Goal: Task Accomplishment & Management: Use online tool/utility

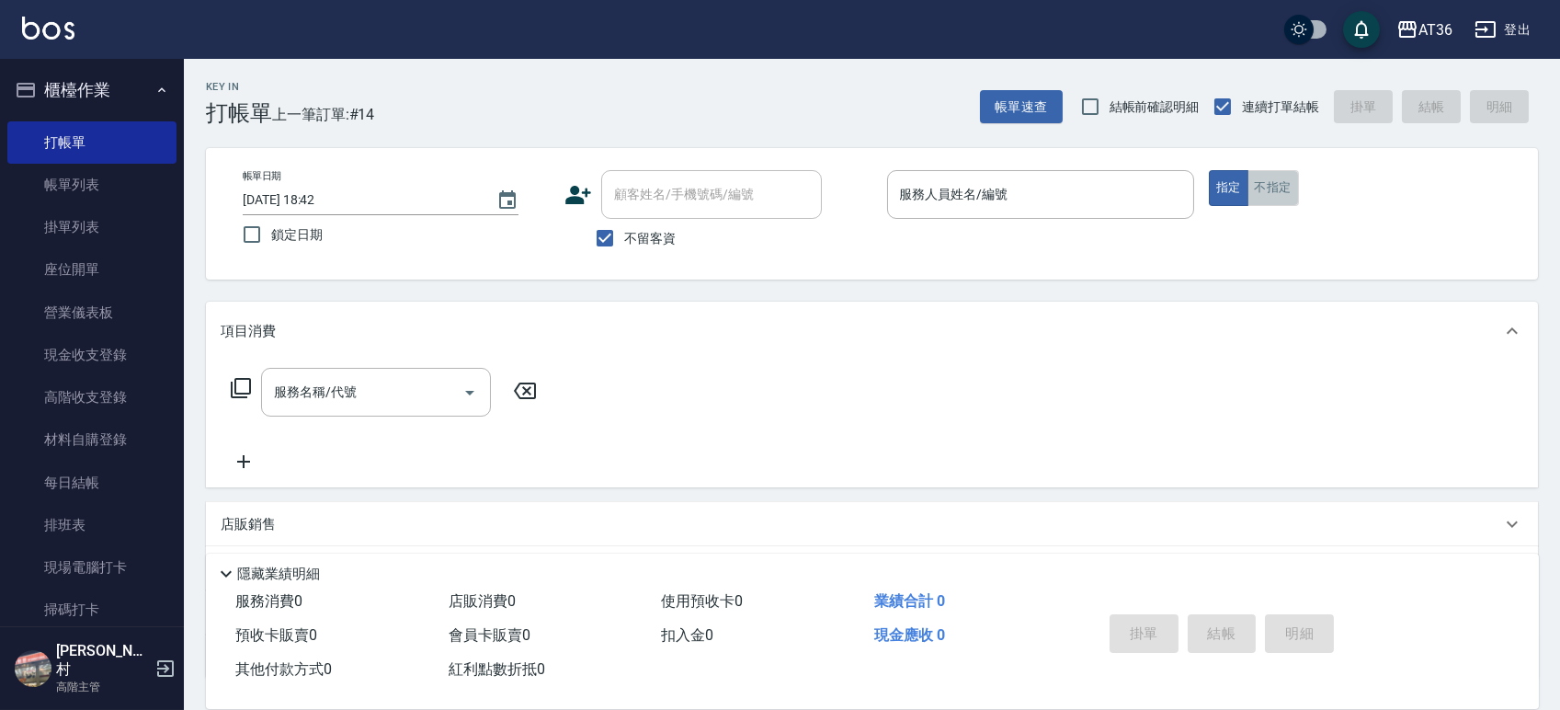
click at [1257, 200] on button "不指定" at bounding box center [1273, 188] width 51 height 36
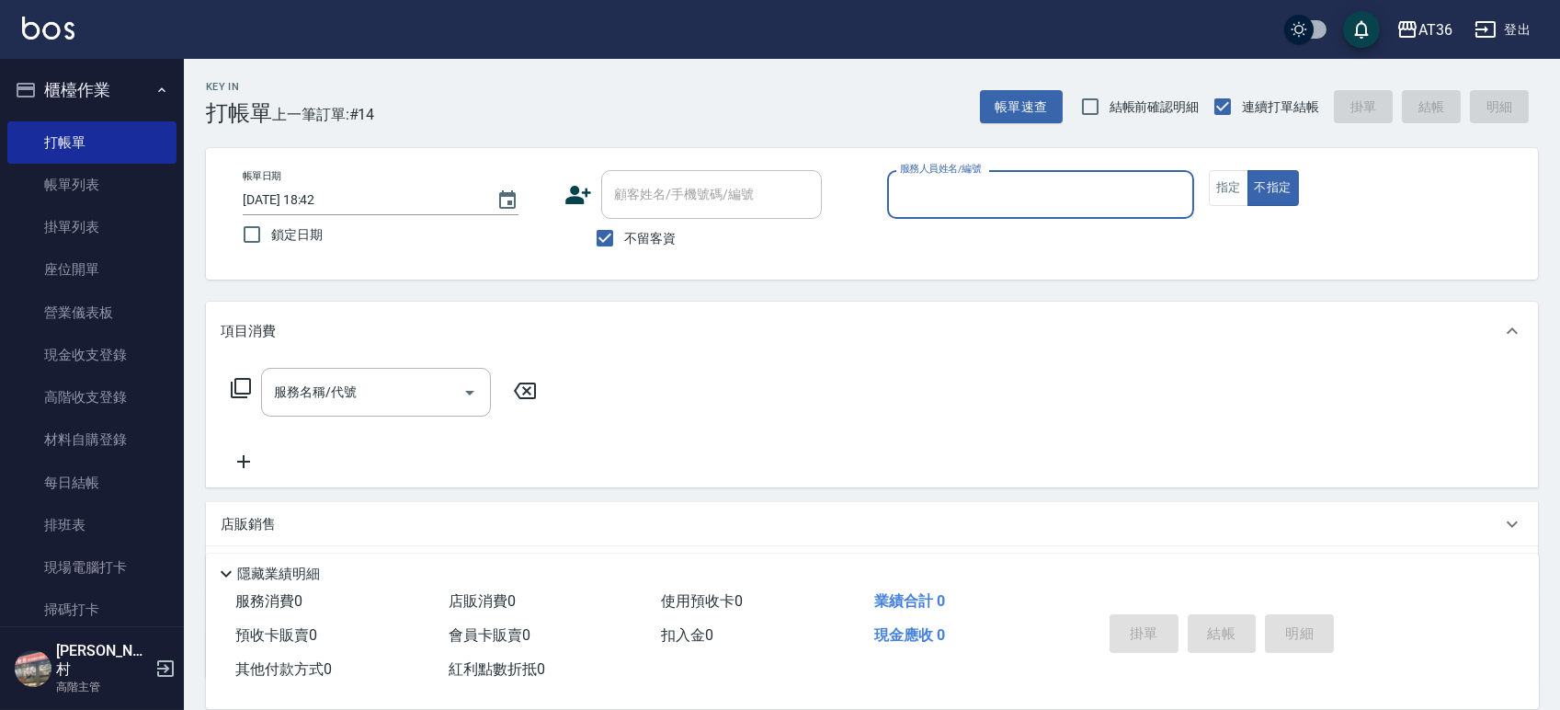
click at [1121, 186] on input "服務人員姓名/編號" at bounding box center [1040, 194] width 291 height 32
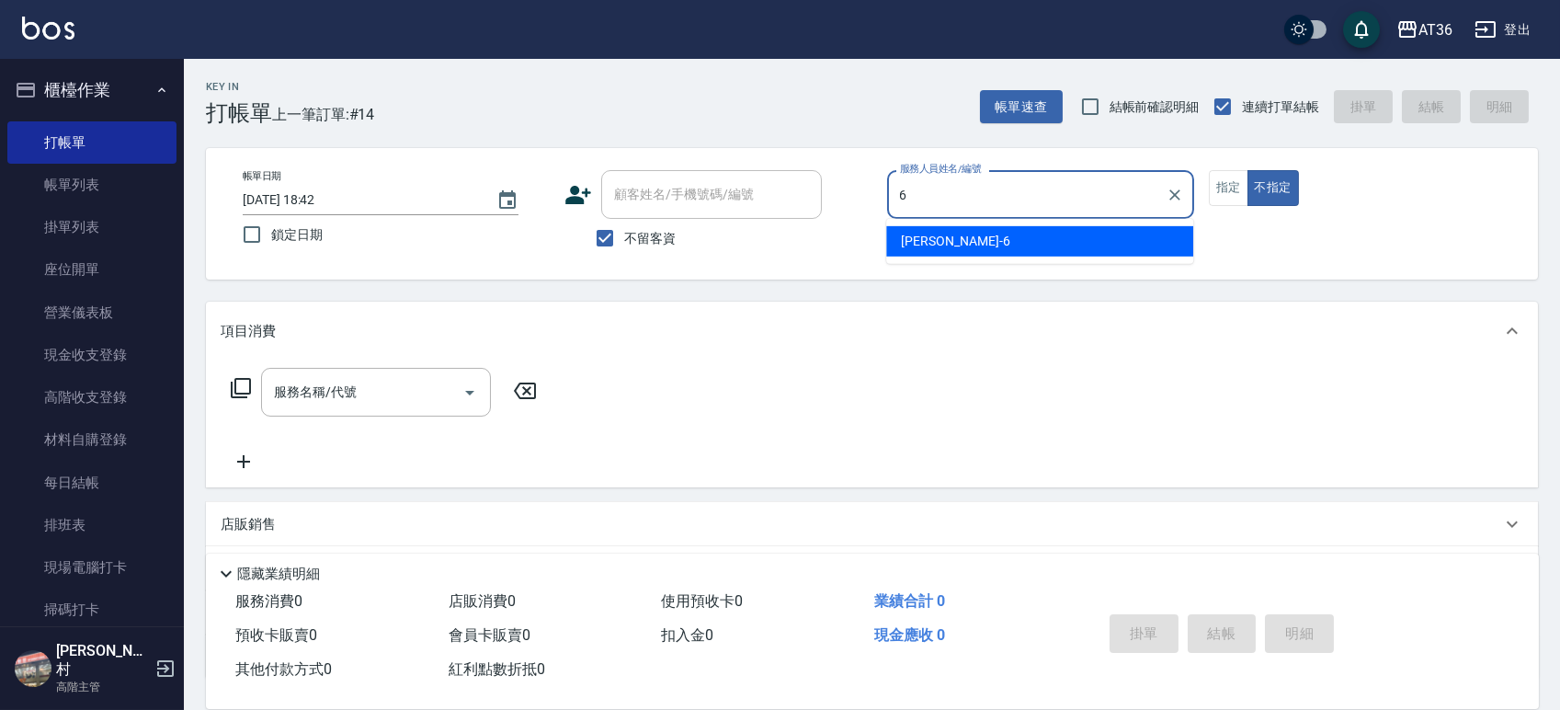
type input "[PERSON_NAME]-6"
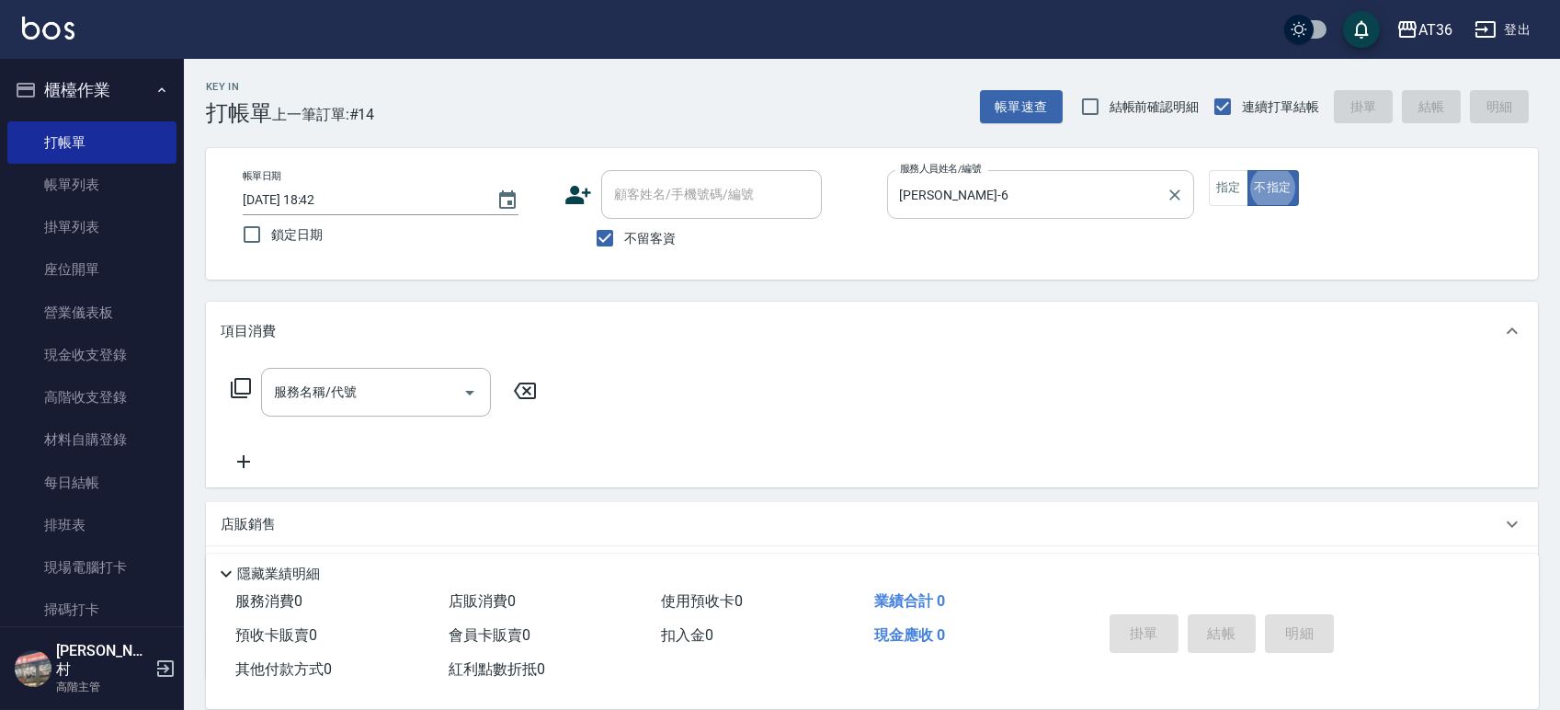
type button "false"
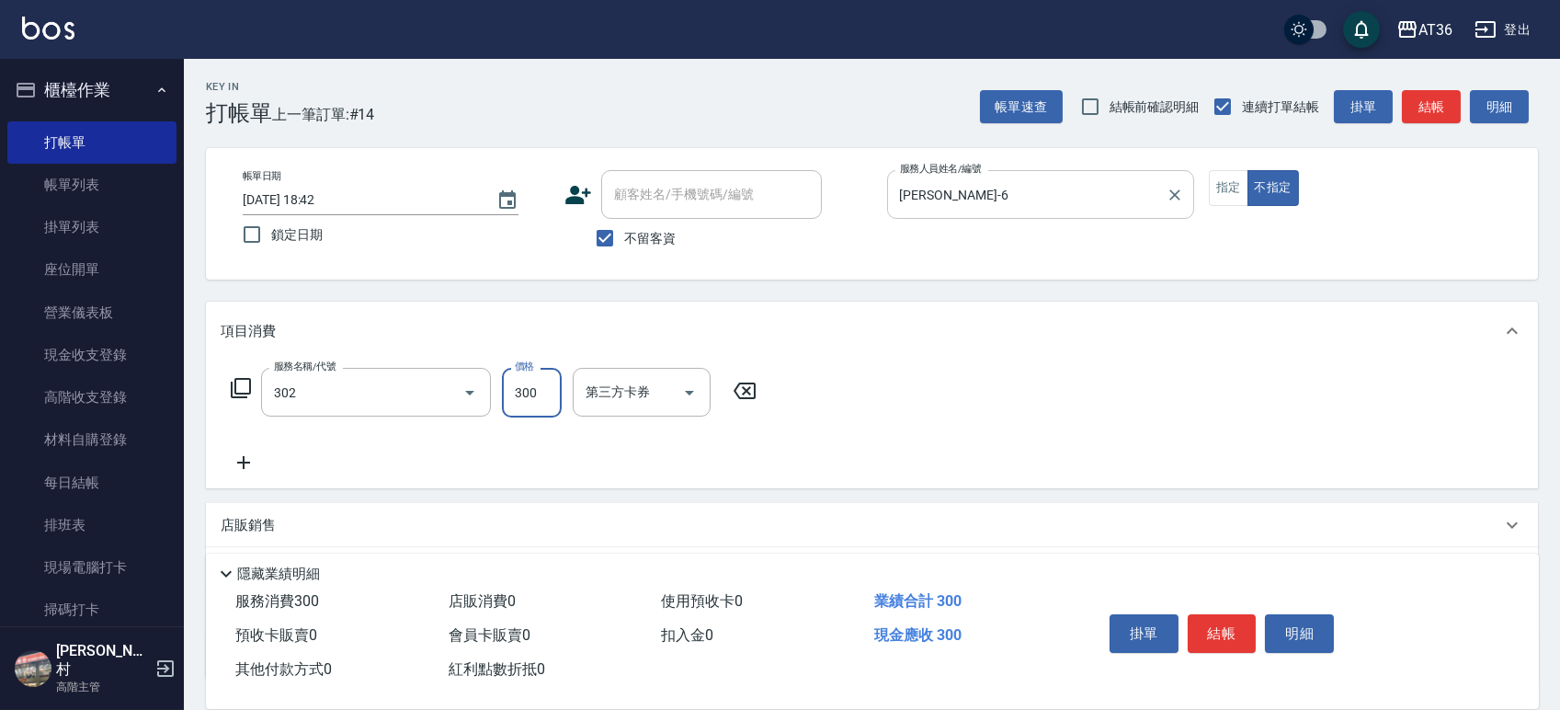
type input "造型剪髮(302)"
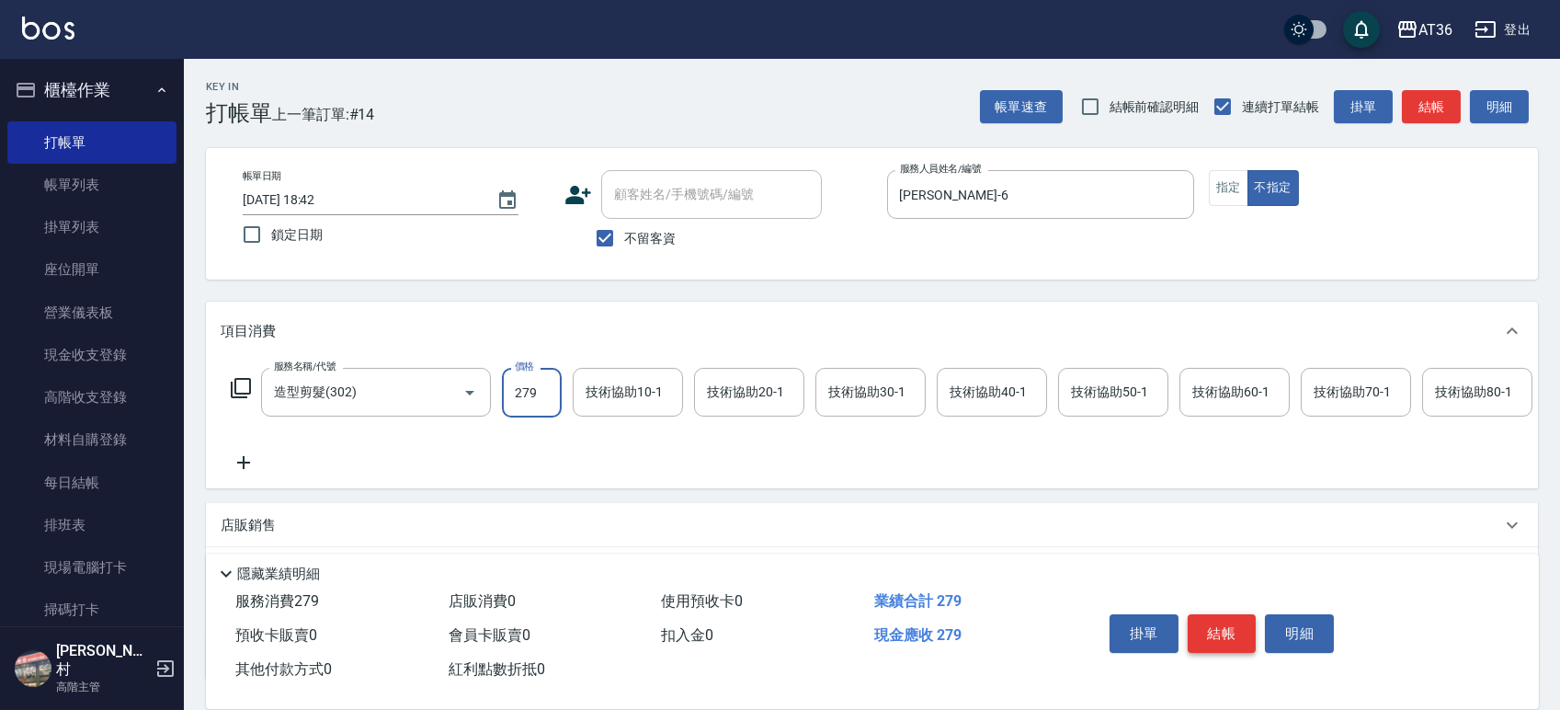
type input "279"
click at [1208, 621] on button "結帳" at bounding box center [1222, 633] width 69 height 39
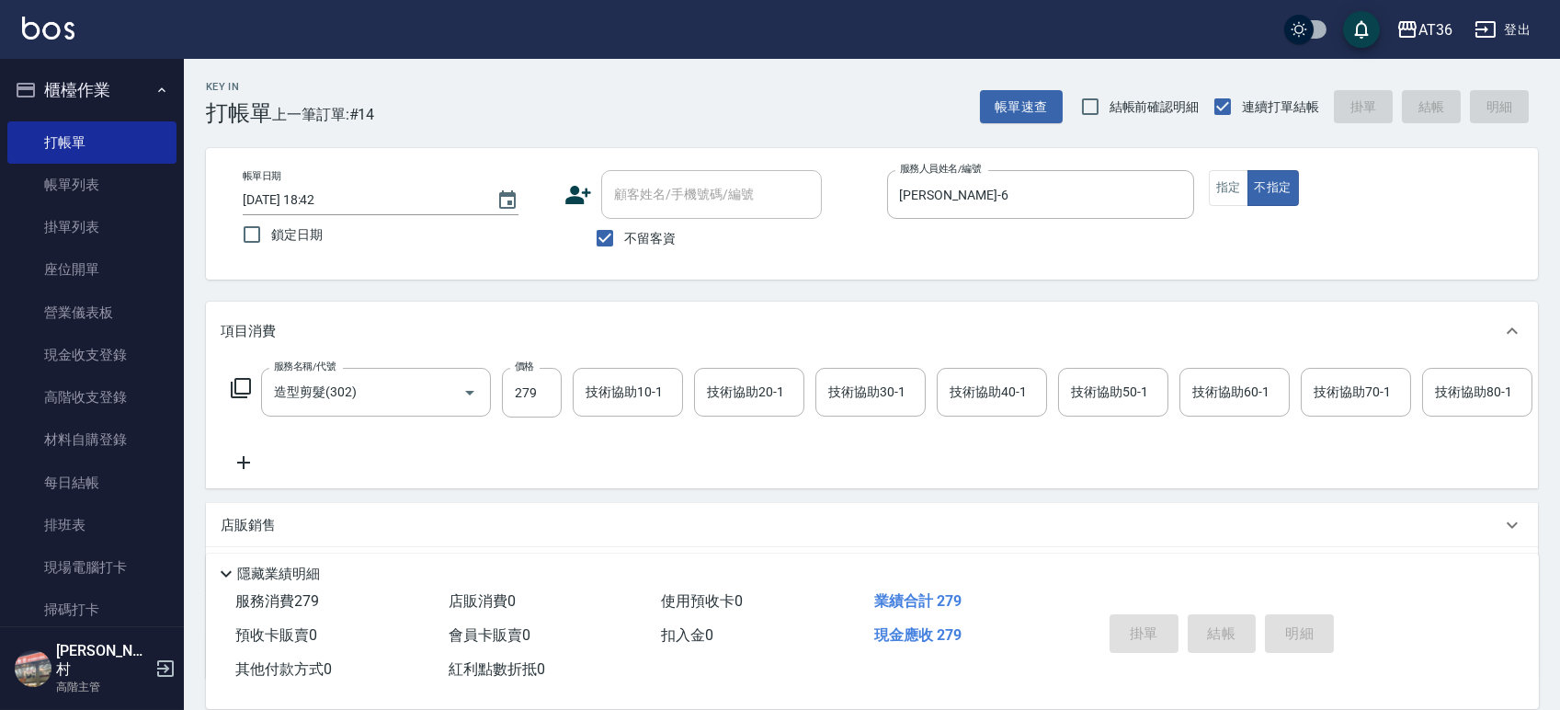
type input "[DATE] 19:15"
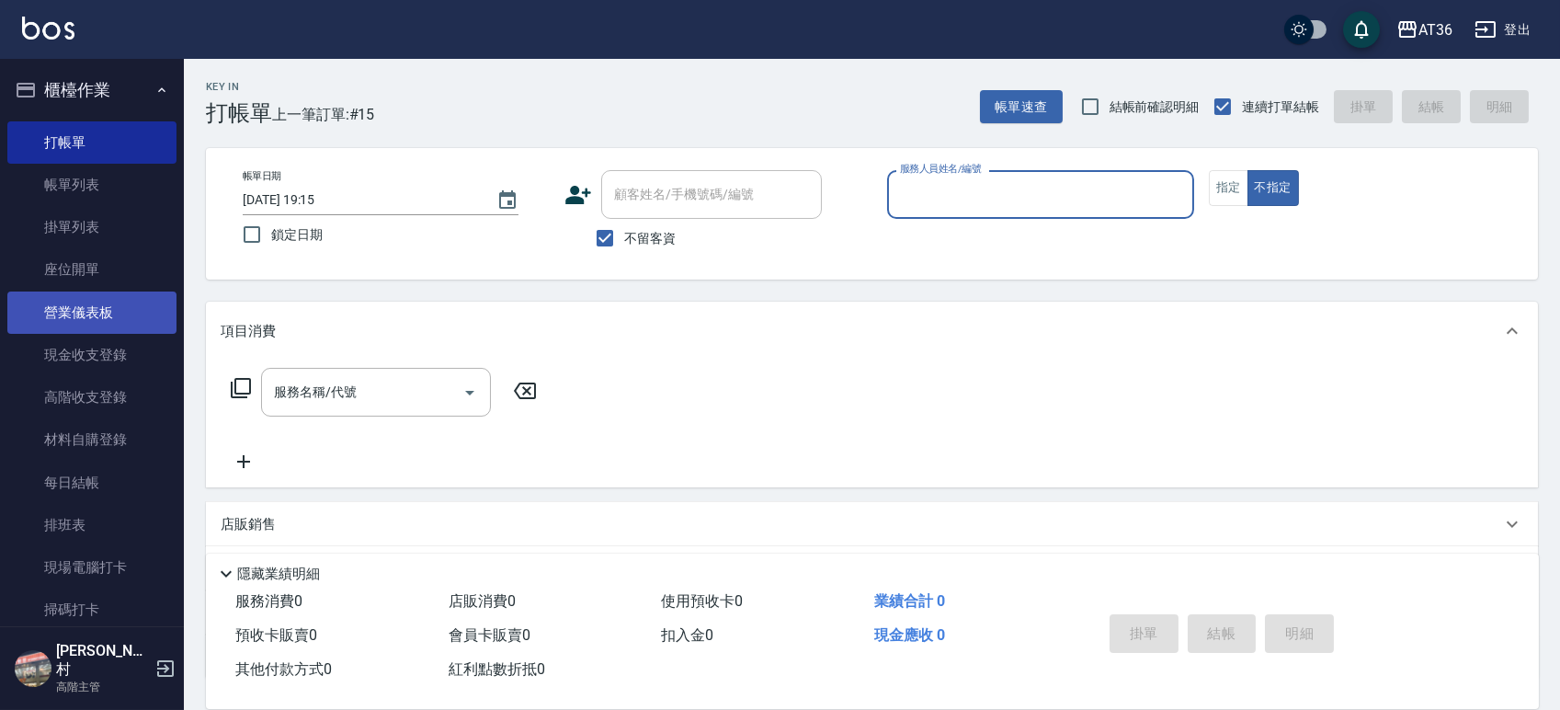
scroll to position [490, 0]
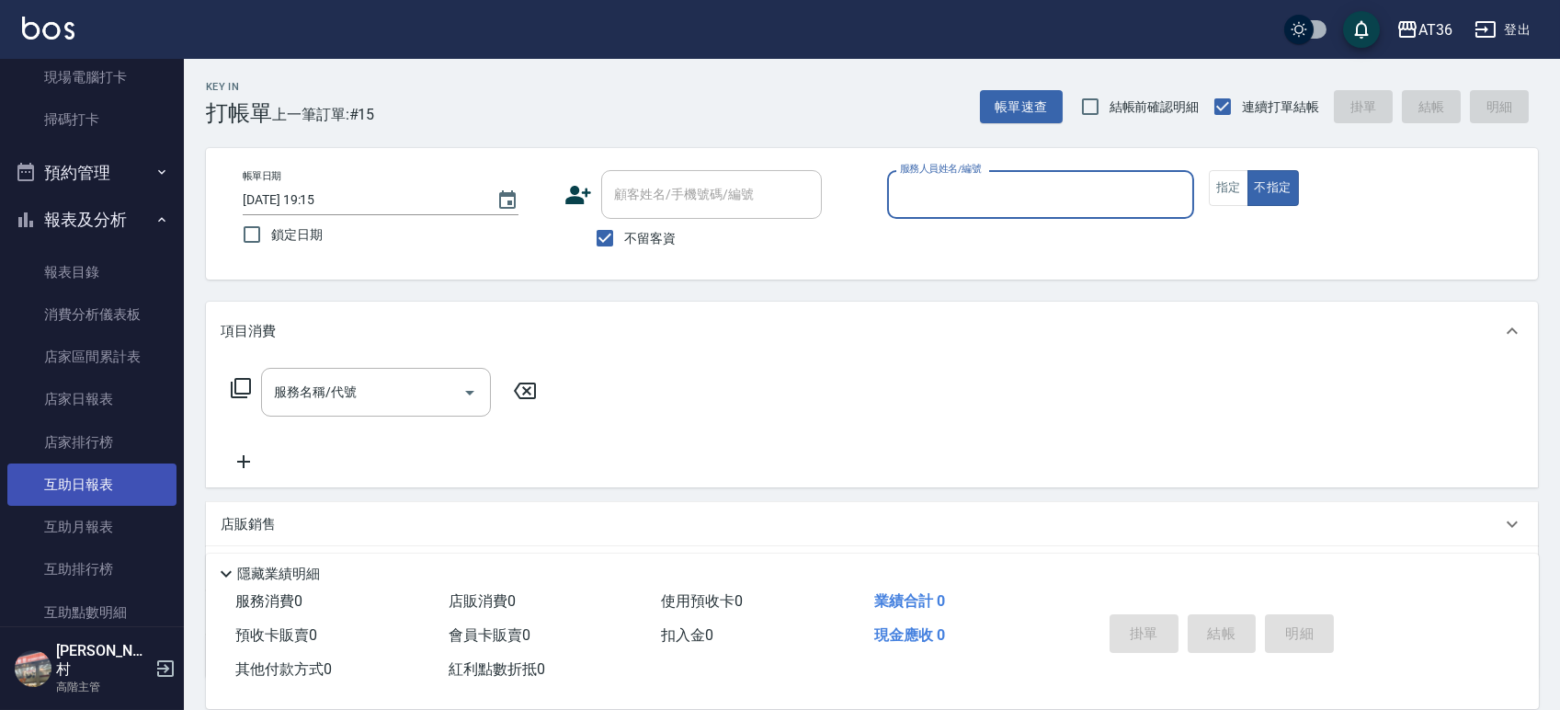
click at [93, 485] on link "互助日報表" at bounding box center [91, 484] width 169 height 42
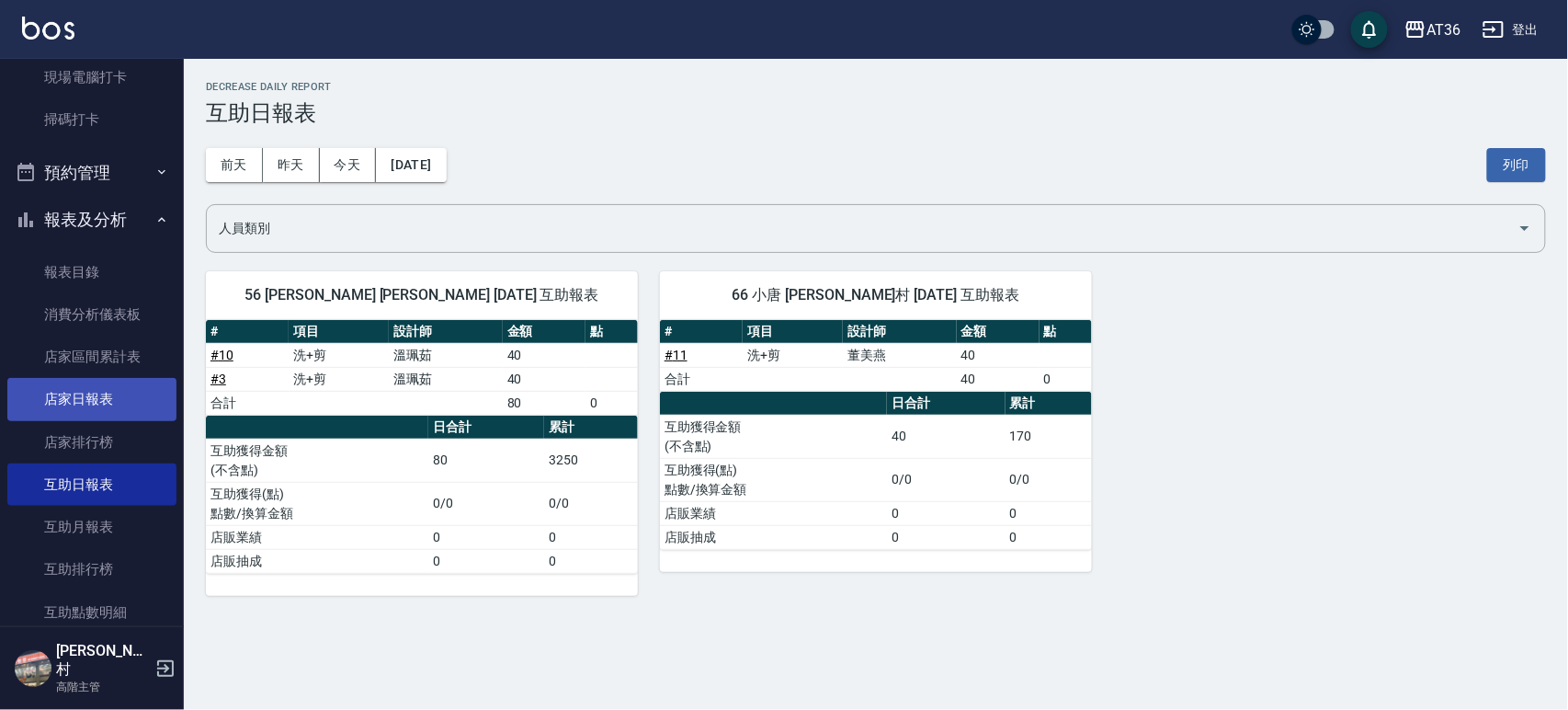
click at [103, 395] on link "店家日報表" at bounding box center [91, 399] width 169 height 42
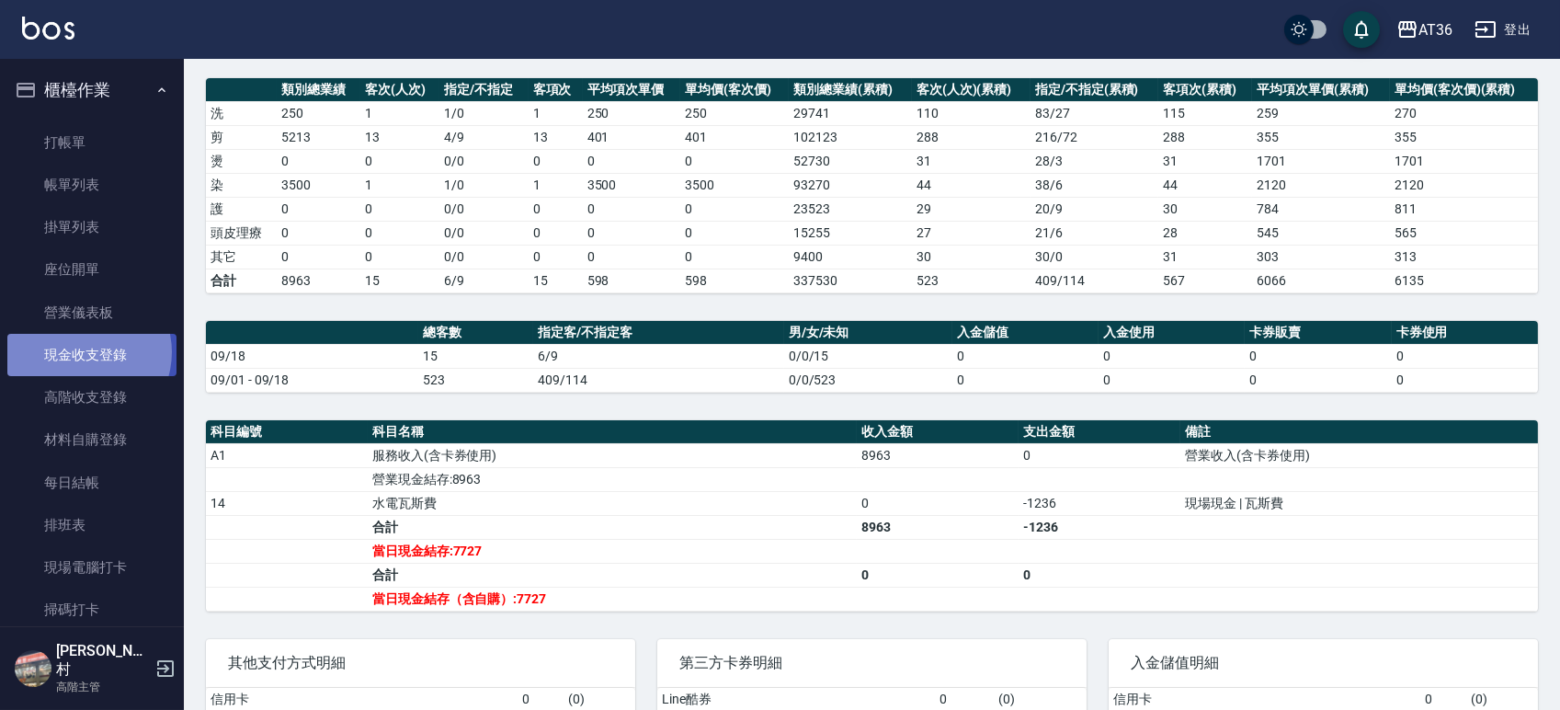
click at [84, 352] on link "現金收支登錄" at bounding box center [91, 355] width 169 height 42
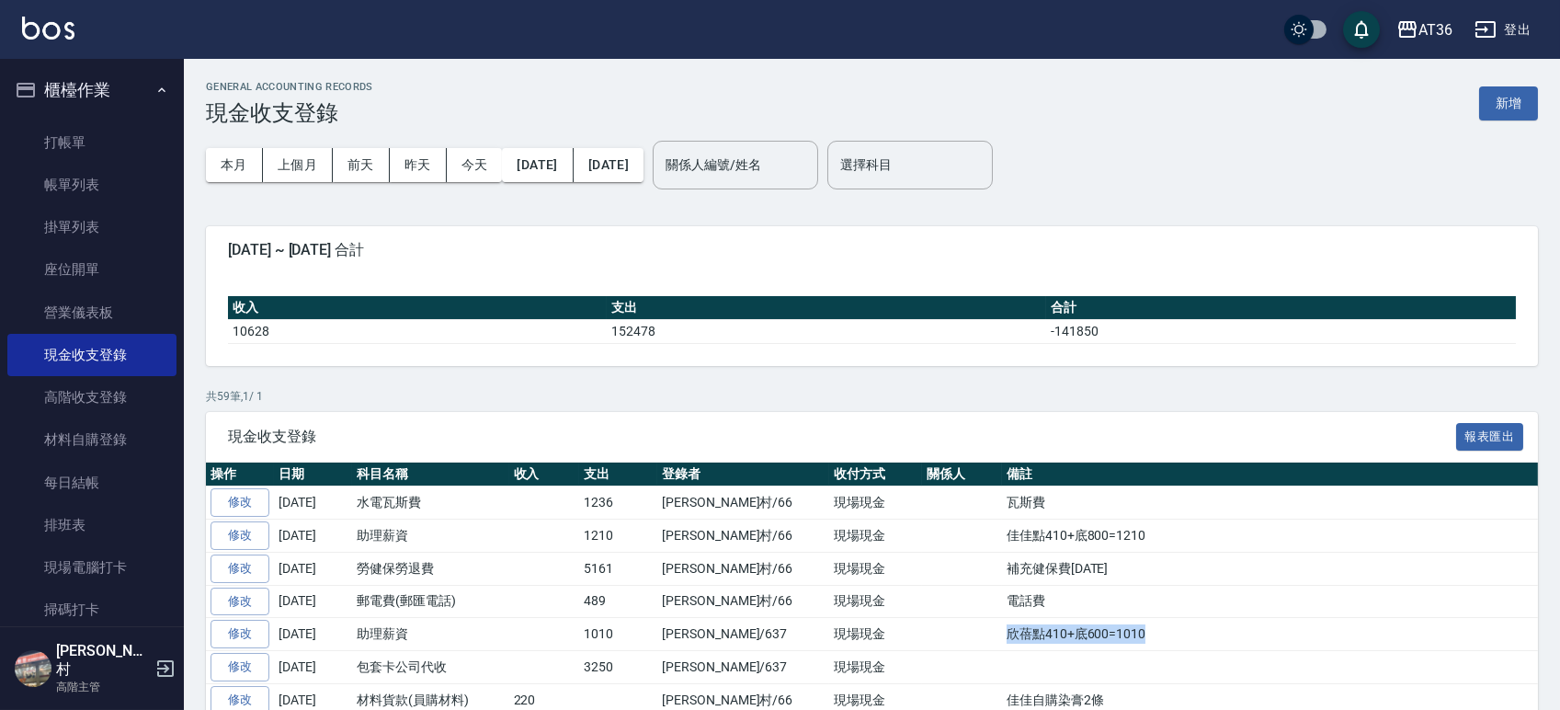
drag, startPoint x: 1083, startPoint y: 633, endPoint x: 924, endPoint y: 640, distance: 159.2
click at [924, 640] on tr "修改 [DATE] 助理薪資 1010 [PERSON_NAME]/637 現場現金 欣蓓點410+底600=1010" at bounding box center [872, 634] width 1332 height 33
copy tr "欣蓓點410+底600=1010"
click at [1505, 102] on button "新增" at bounding box center [1508, 103] width 59 height 34
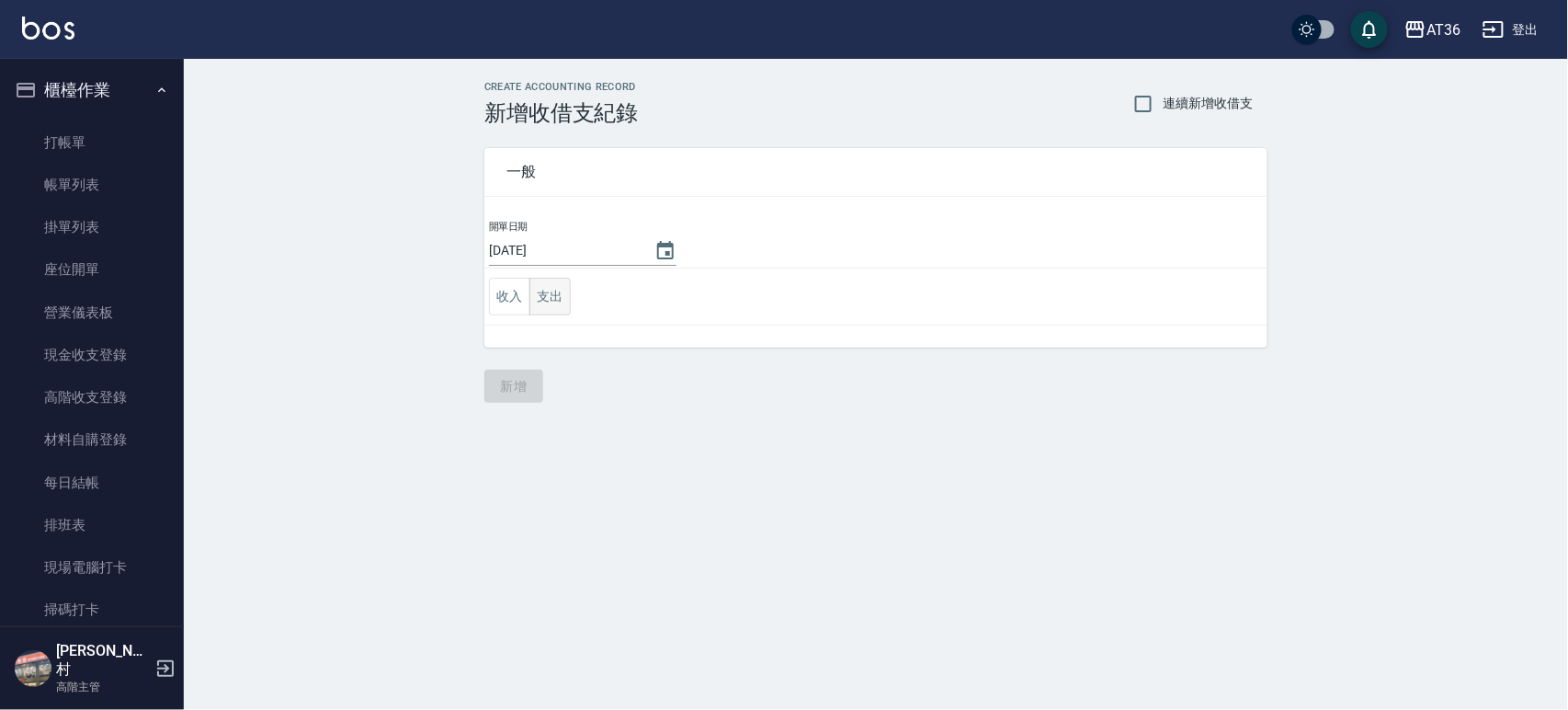
click at [569, 302] on td "收入 支出" at bounding box center [876, 296] width 783 height 57
click at [554, 298] on button "支出" at bounding box center [550, 297] width 41 height 38
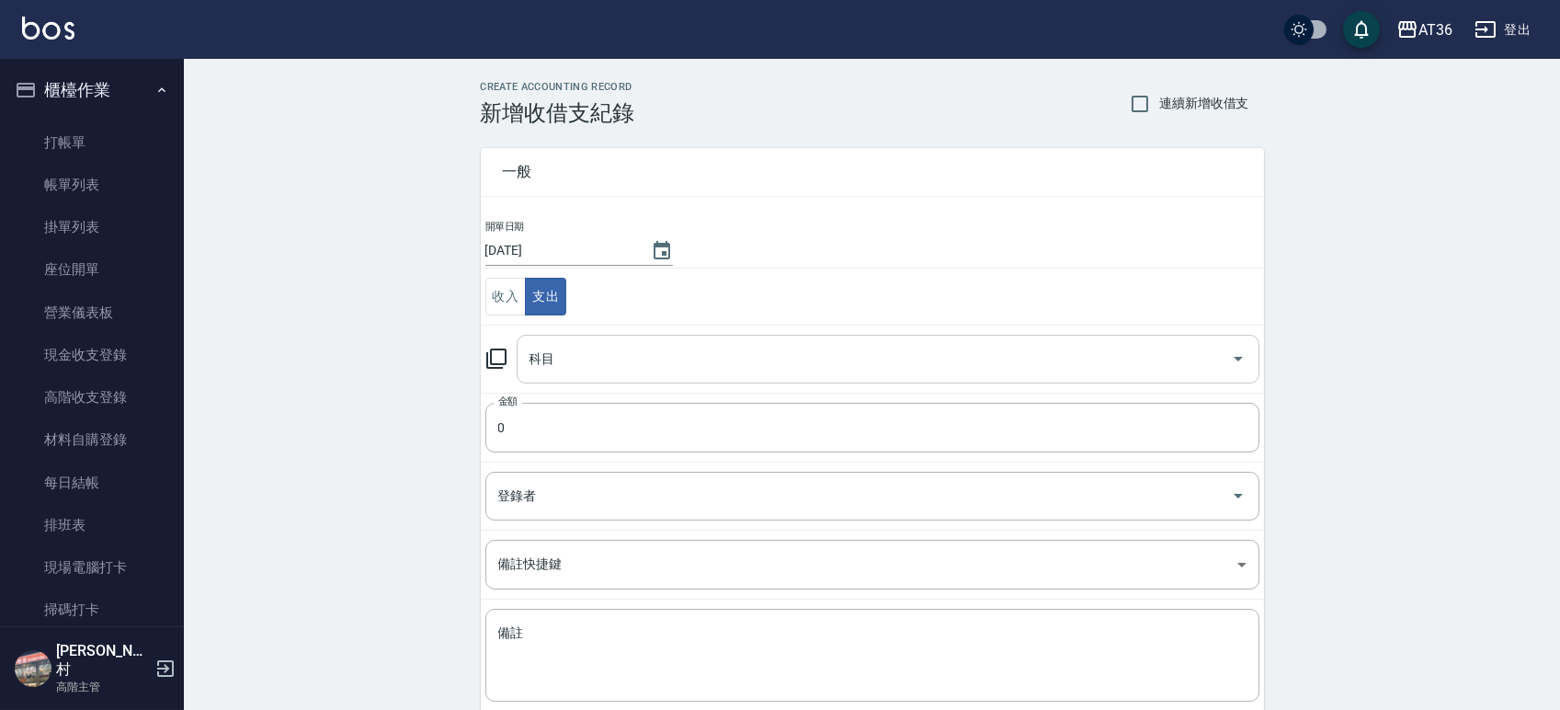
click at [600, 356] on input "科目" at bounding box center [874, 359] width 699 height 32
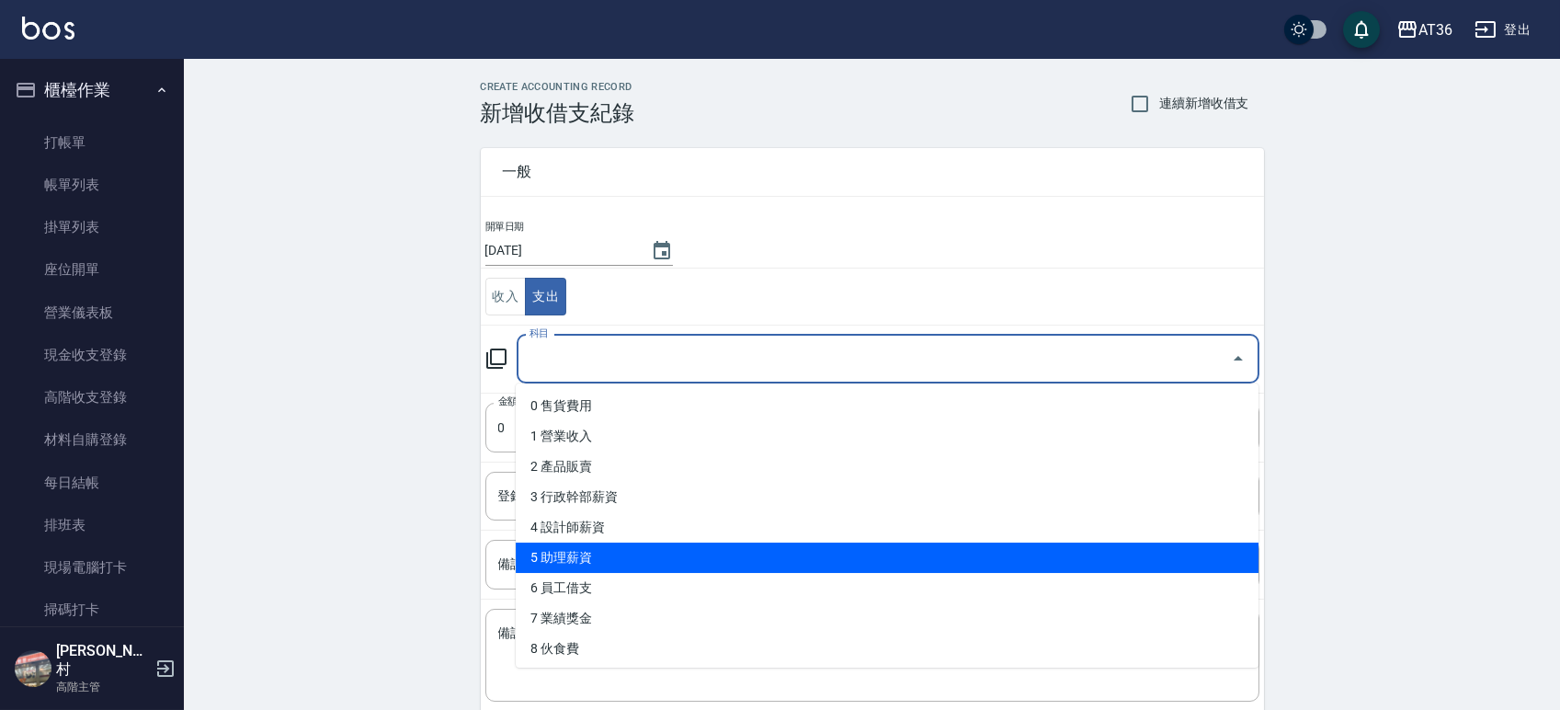
click at [600, 559] on li "5 助理薪資" at bounding box center [887, 557] width 743 height 30
type input "5 助理薪資"
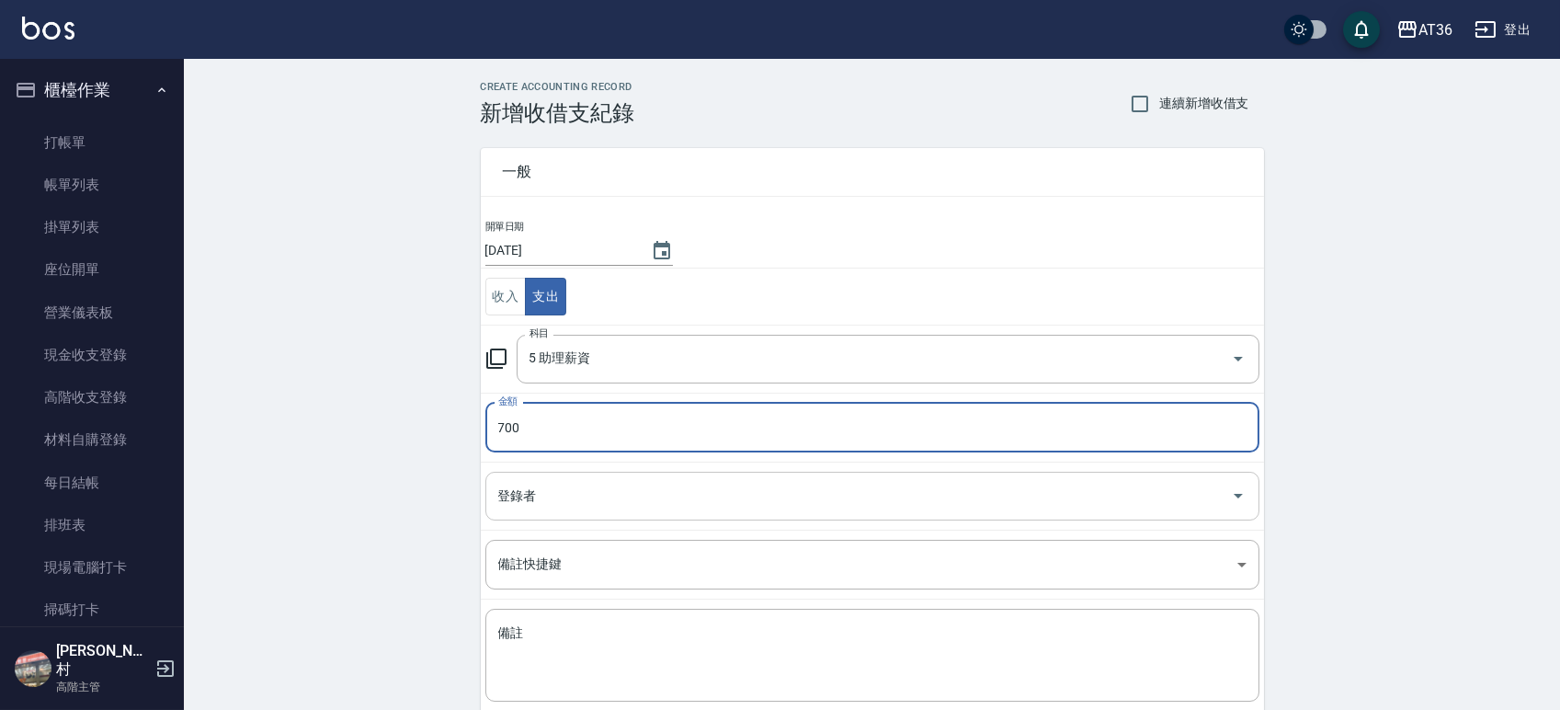
type input "700"
click at [586, 501] on input "登錄者" at bounding box center [859, 496] width 730 height 32
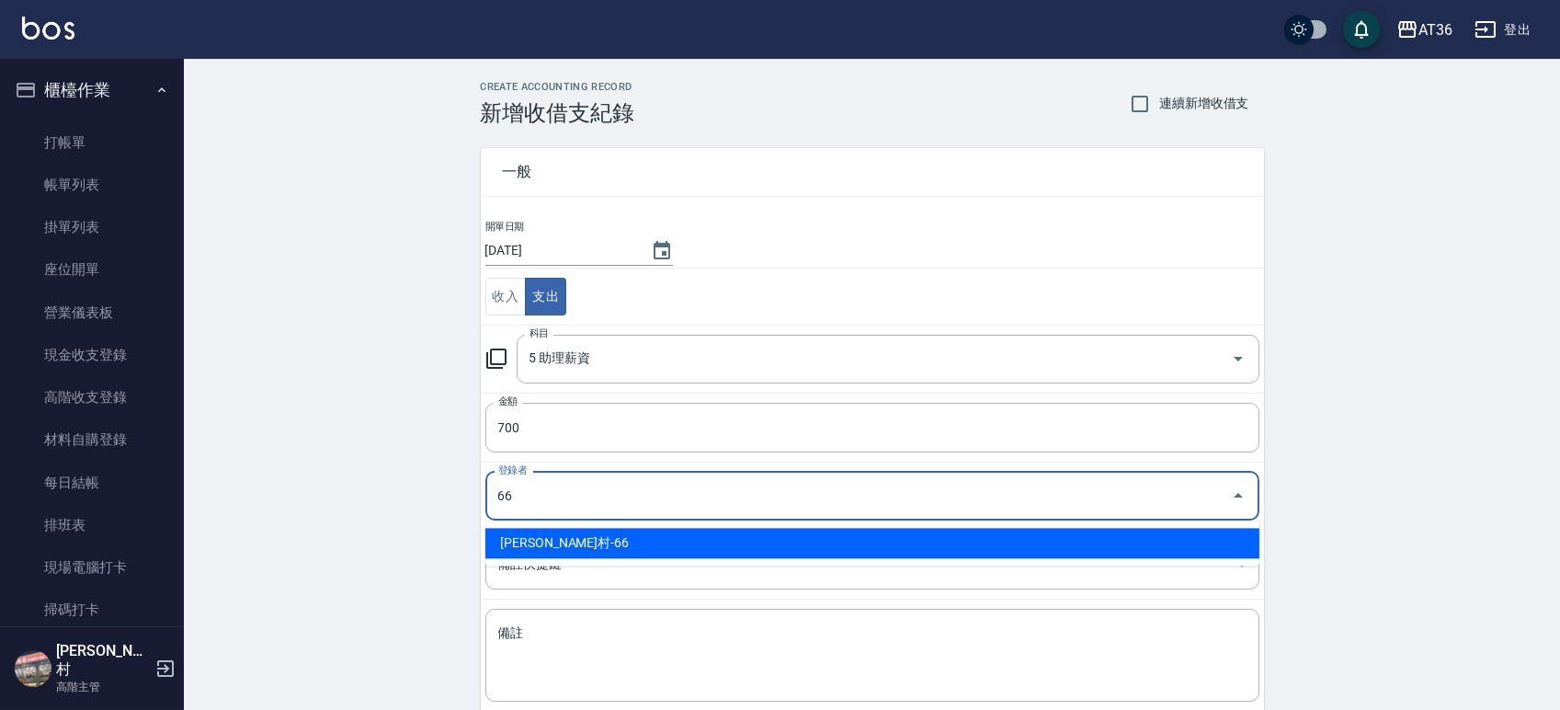
type input "[PERSON_NAME]村-66"
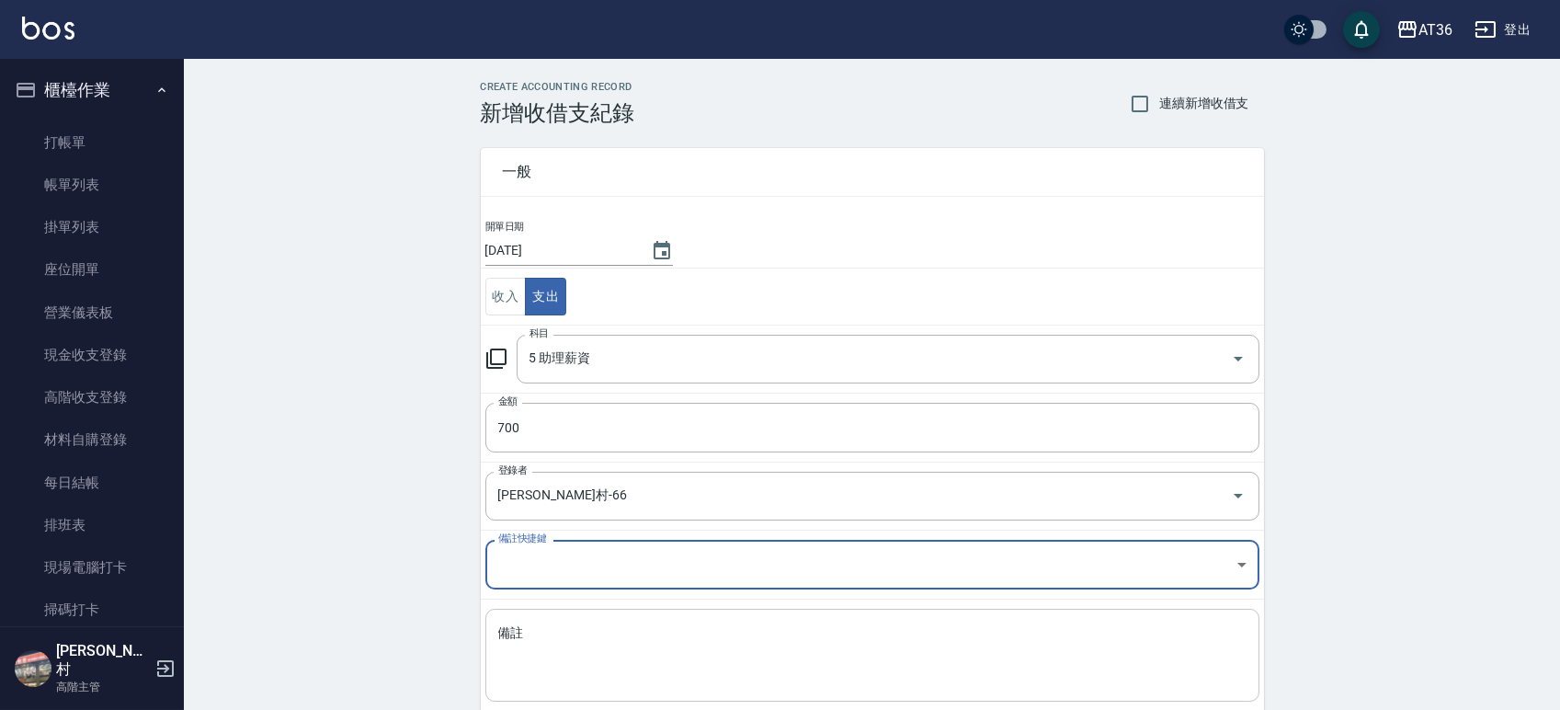
click at [578, 656] on textarea "備註" at bounding box center [872, 655] width 748 height 63
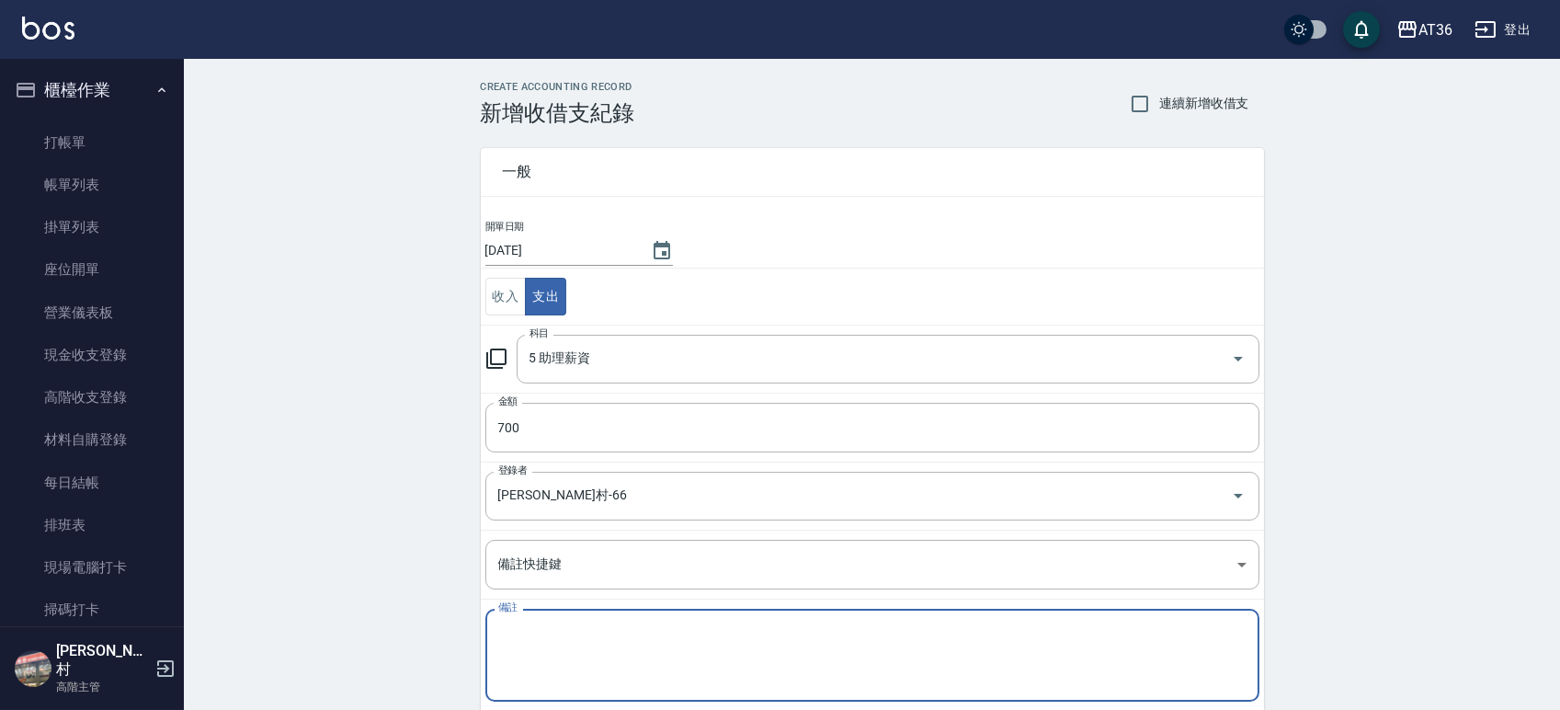
paste textarea "欣蓓點410+底600=1010"
click at [567, 633] on textarea "欣蓓點410+底600=1010" at bounding box center [872, 655] width 748 height 63
drag, startPoint x: 660, startPoint y: 628, endPoint x: 630, endPoint y: 628, distance: 30.3
click at [630, 628] on textarea "欣蓓點100+底600=1010" at bounding box center [872, 655] width 748 height 63
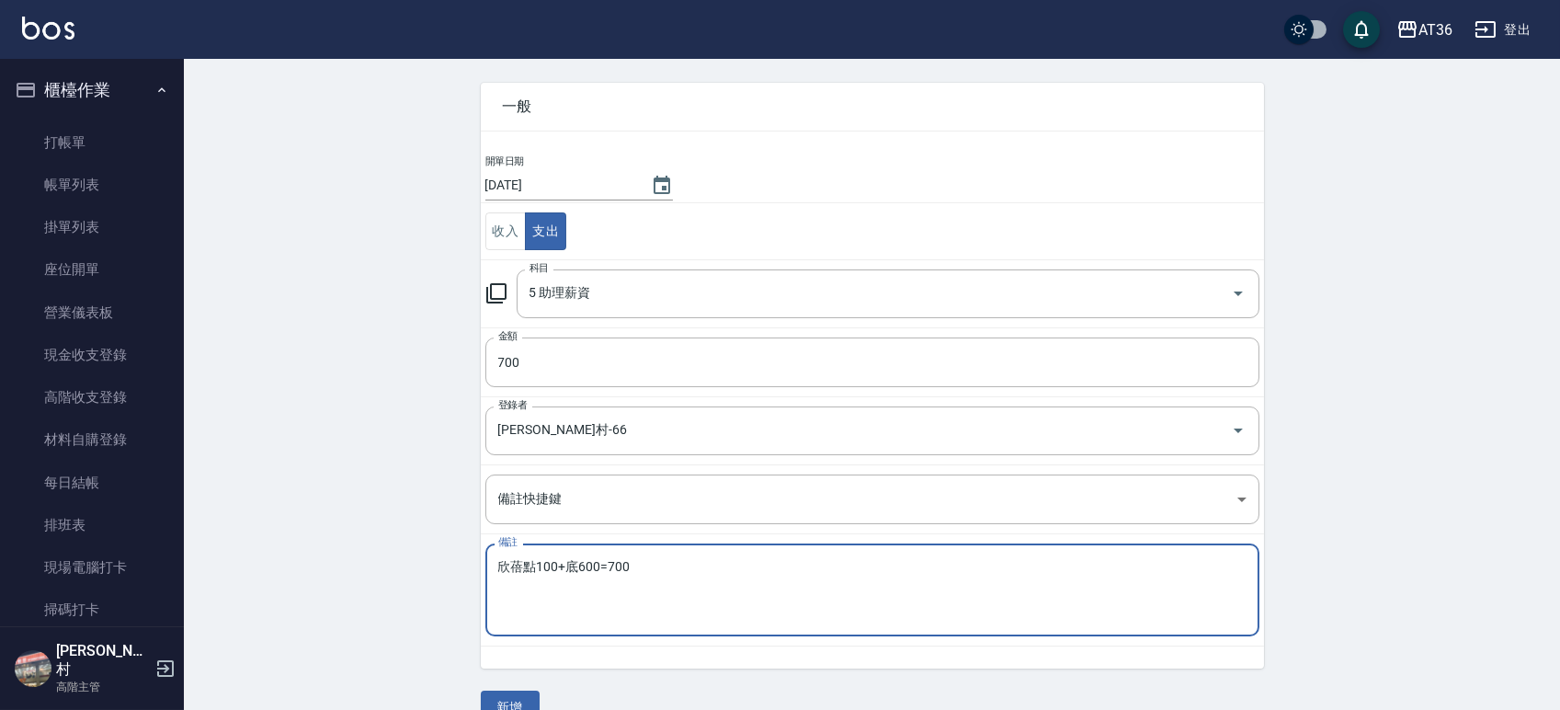
scroll to position [101, 0]
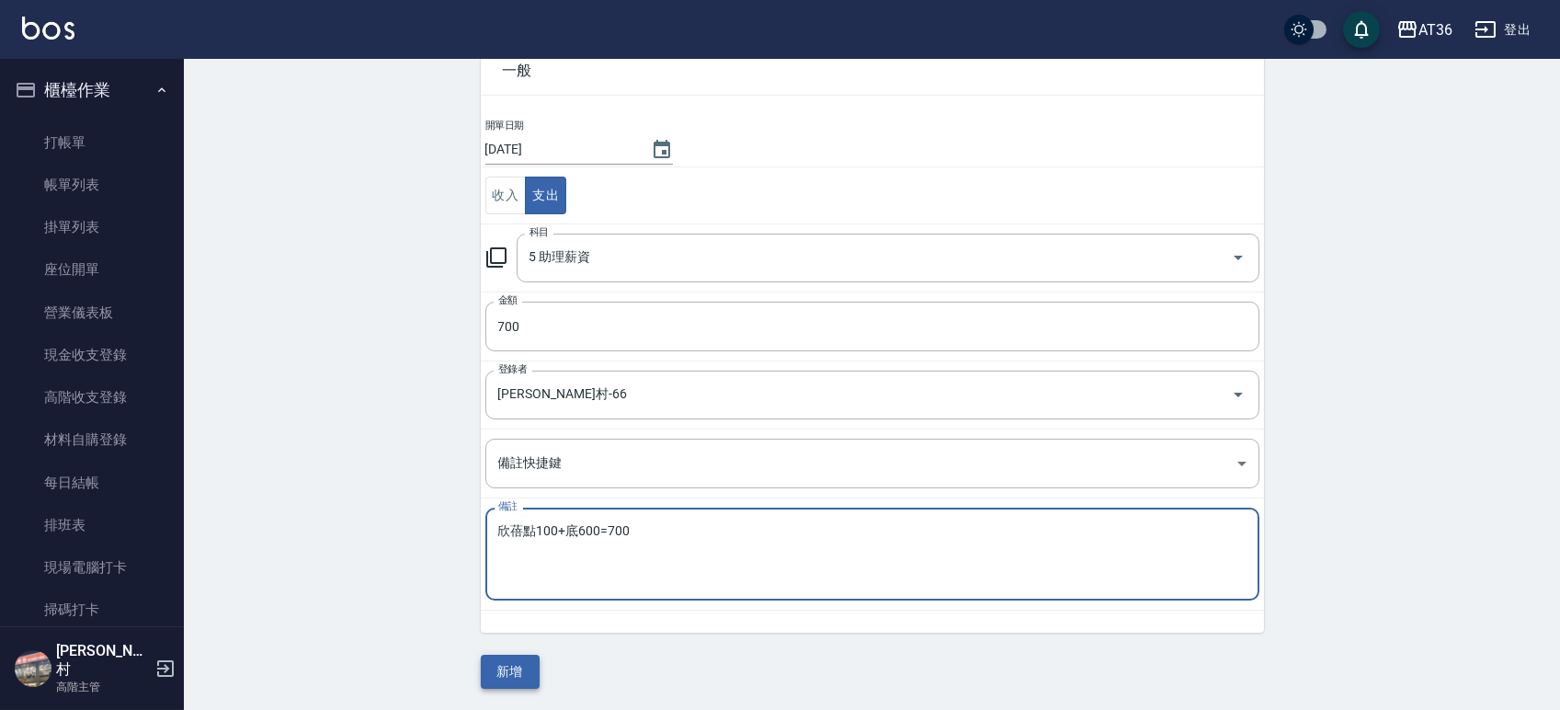
type textarea "欣蓓點100+底600=700"
click at [516, 674] on button "新增" at bounding box center [510, 672] width 59 height 34
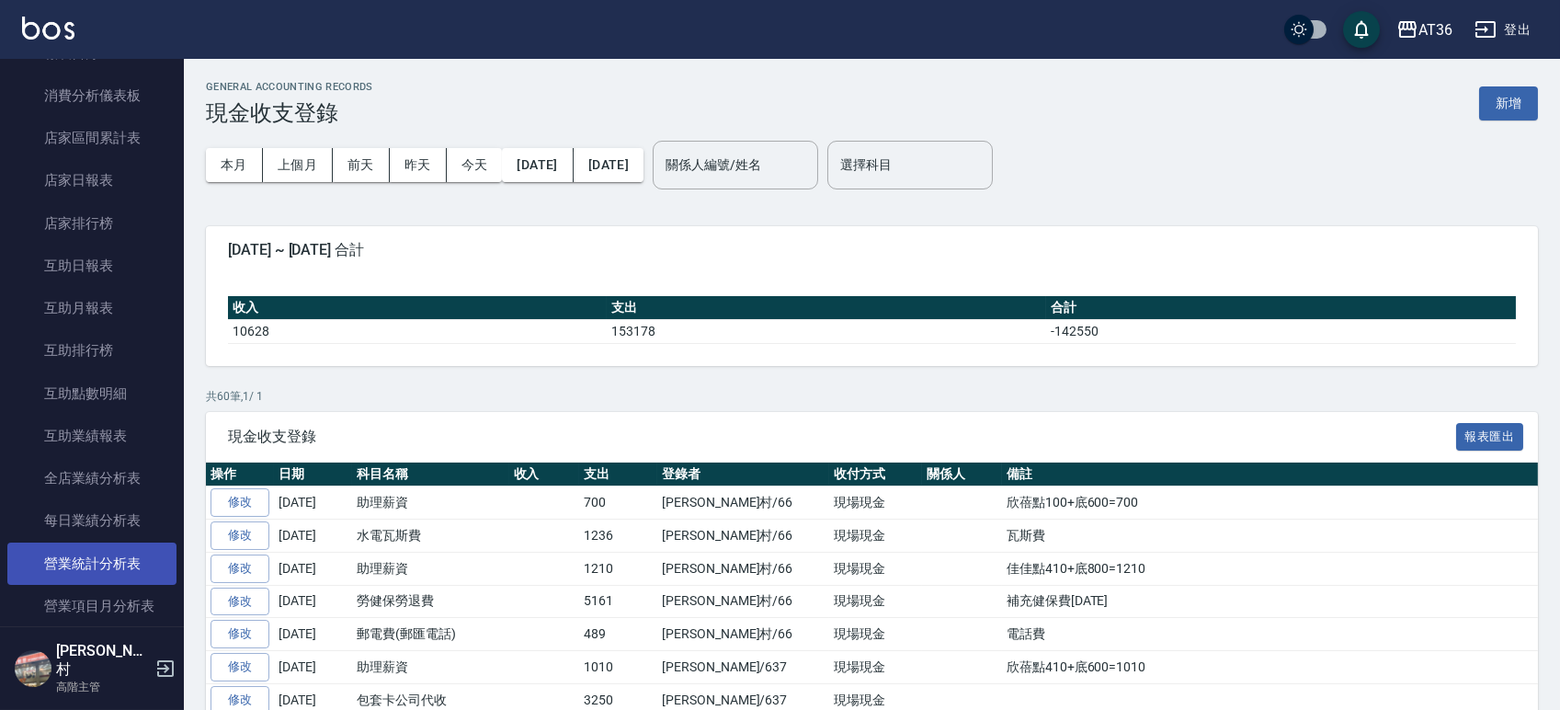
scroll to position [858, 0]
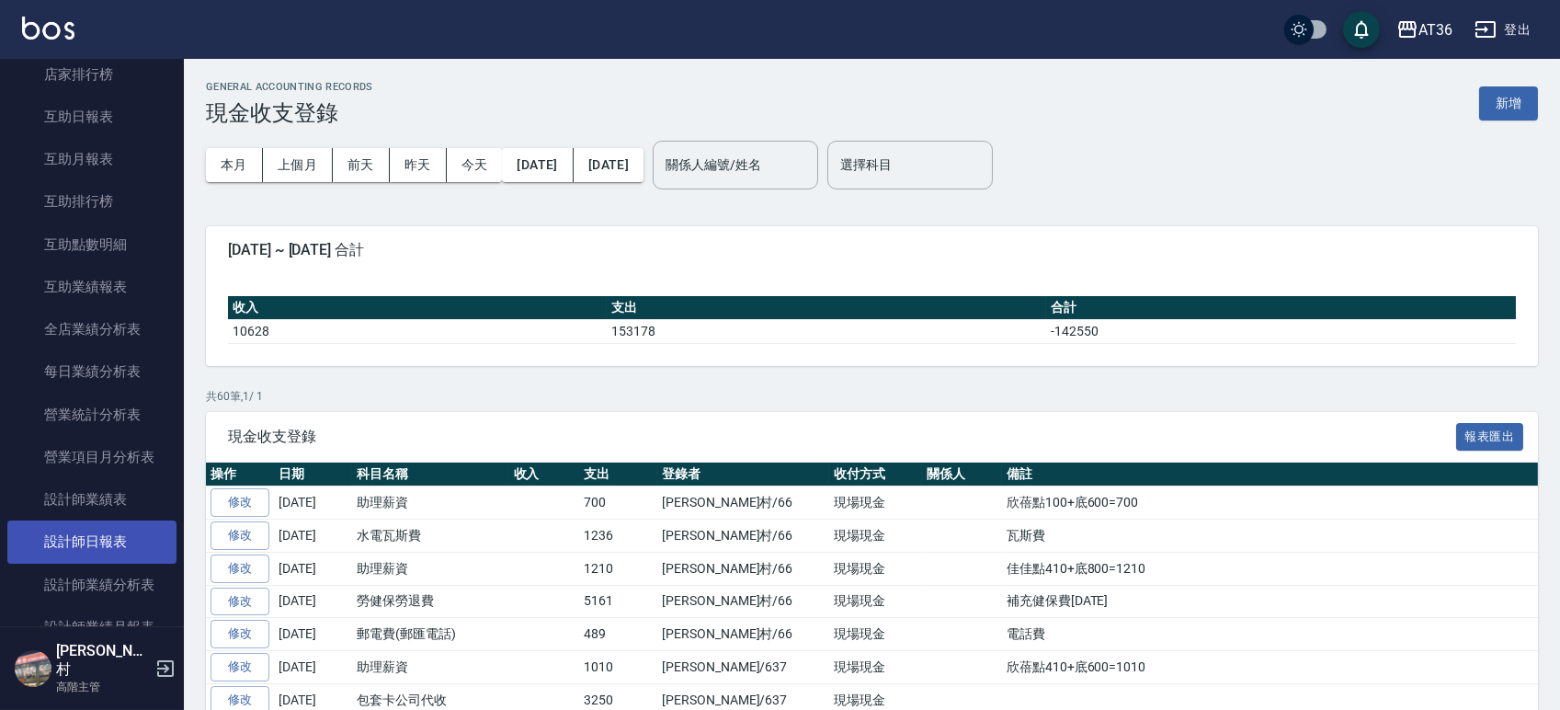
click at [93, 544] on link "設計師日報表" at bounding box center [91, 541] width 169 height 42
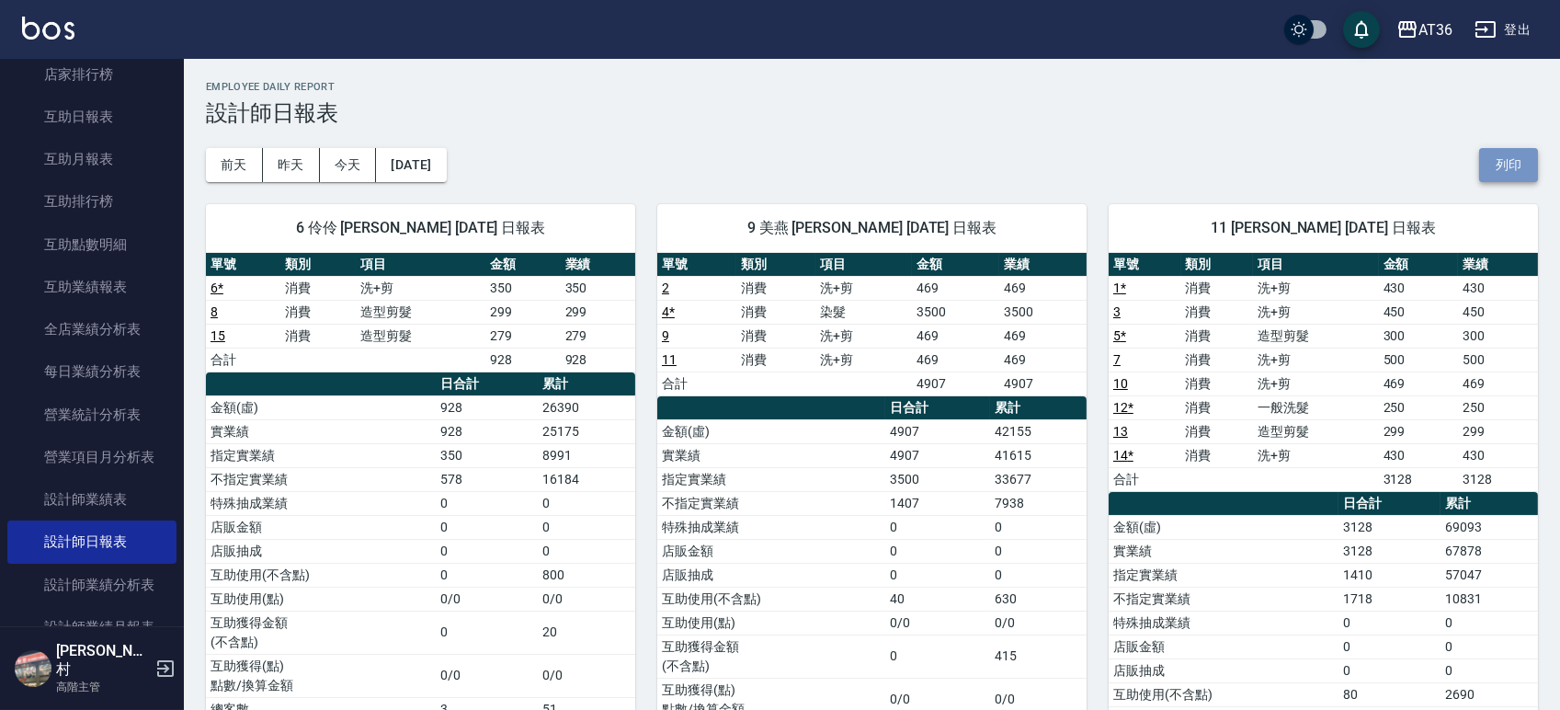
click at [1521, 157] on button "列印" at bounding box center [1508, 165] width 59 height 34
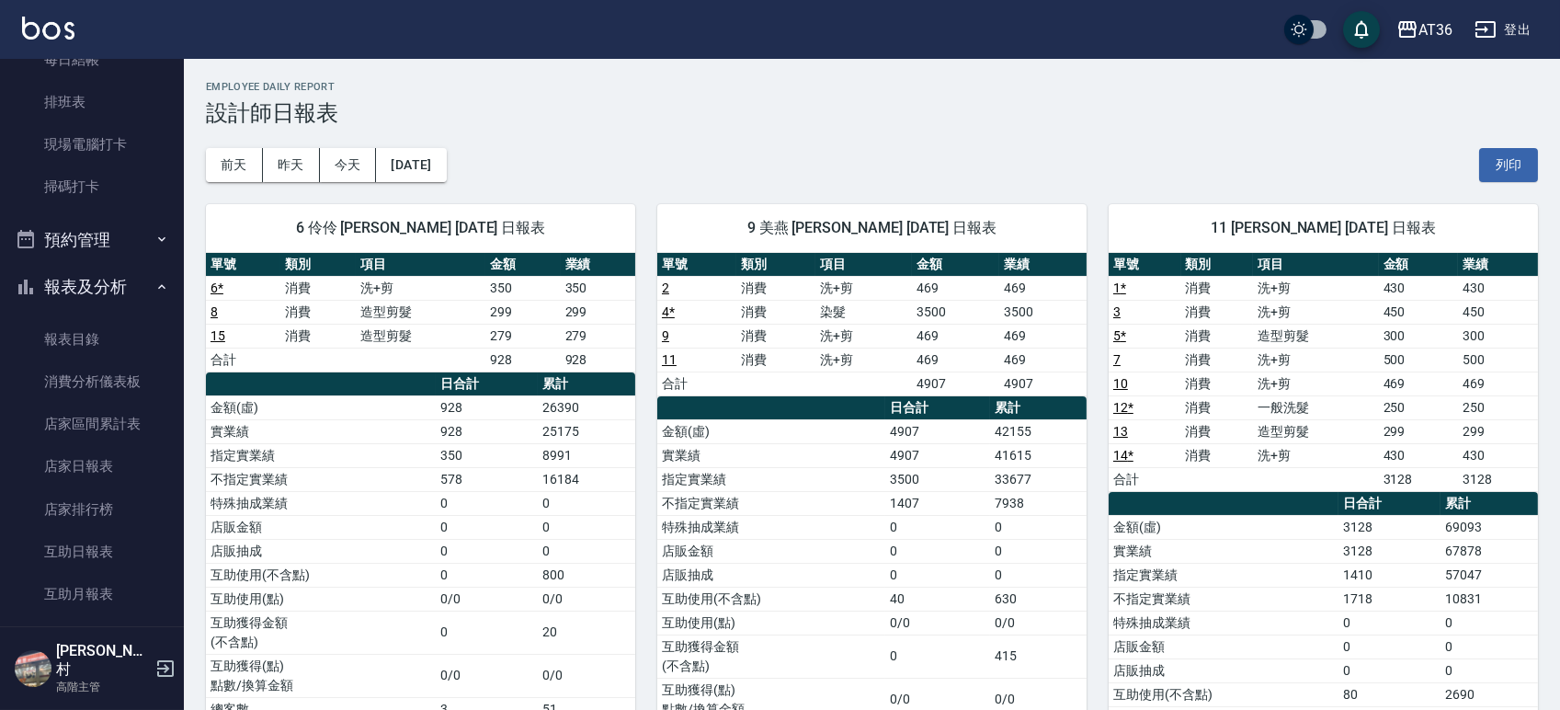
scroll to position [316, 0]
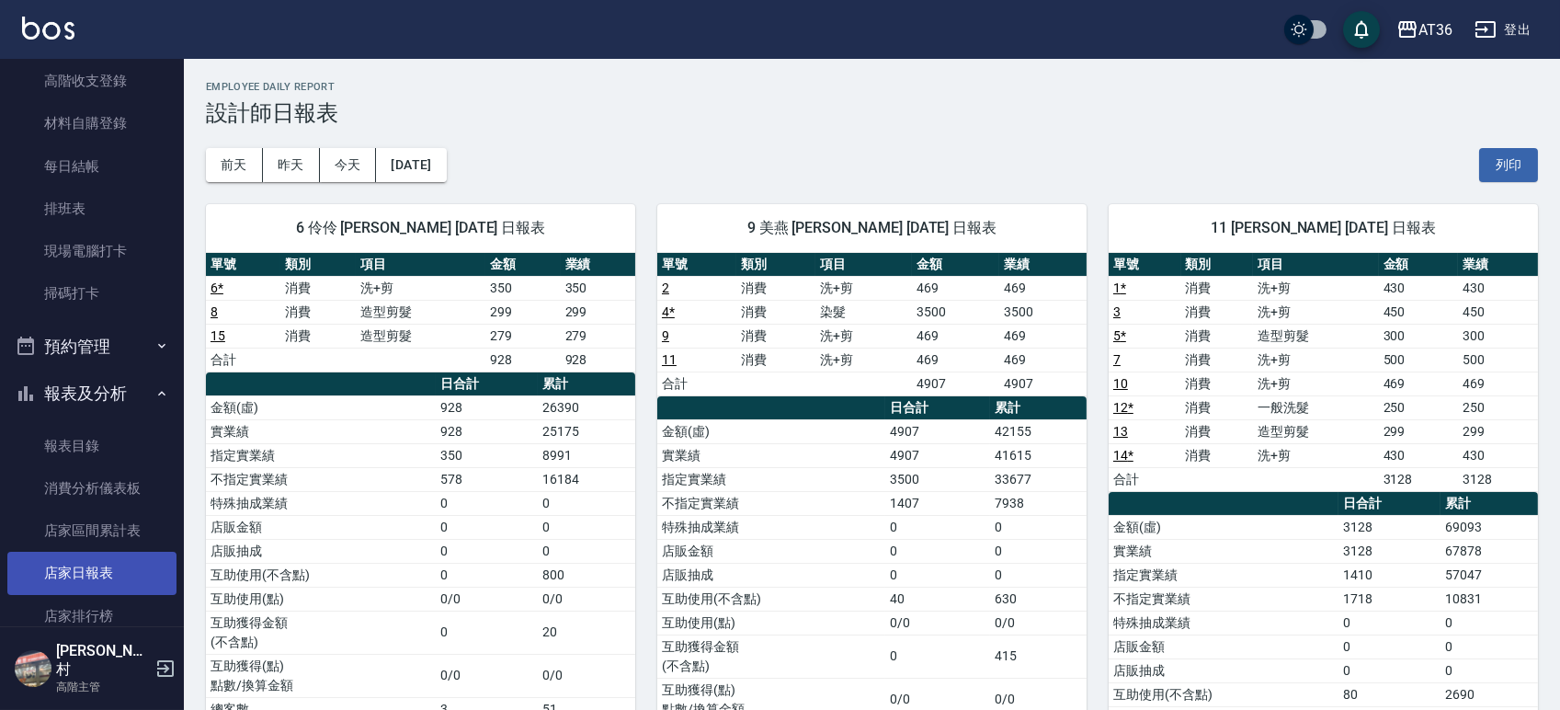
click at [93, 578] on link "店家日報表" at bounding box center [91, 573] width 169 height 42
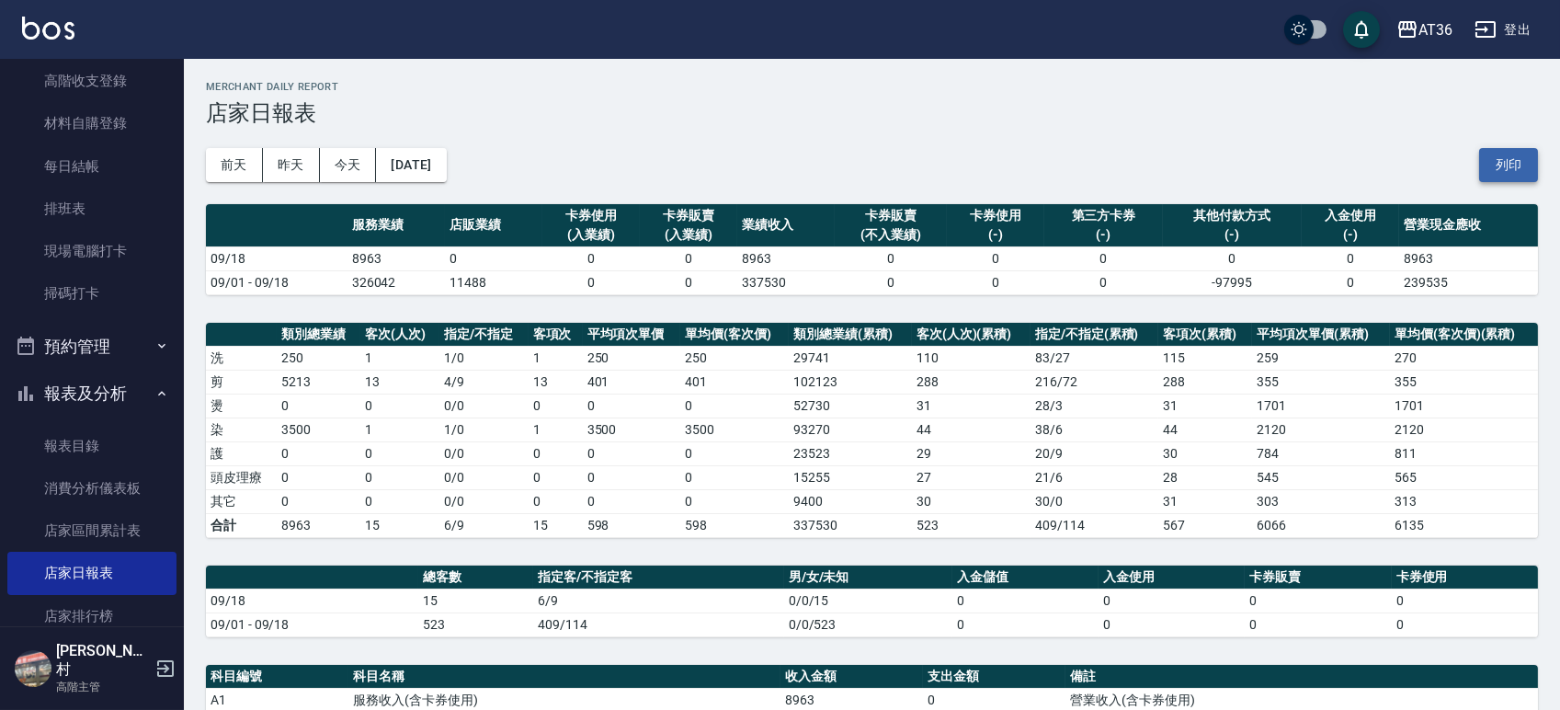
click at [1503, 153] on button "列印" at bounding box center [1508, 165] width 59 height 34
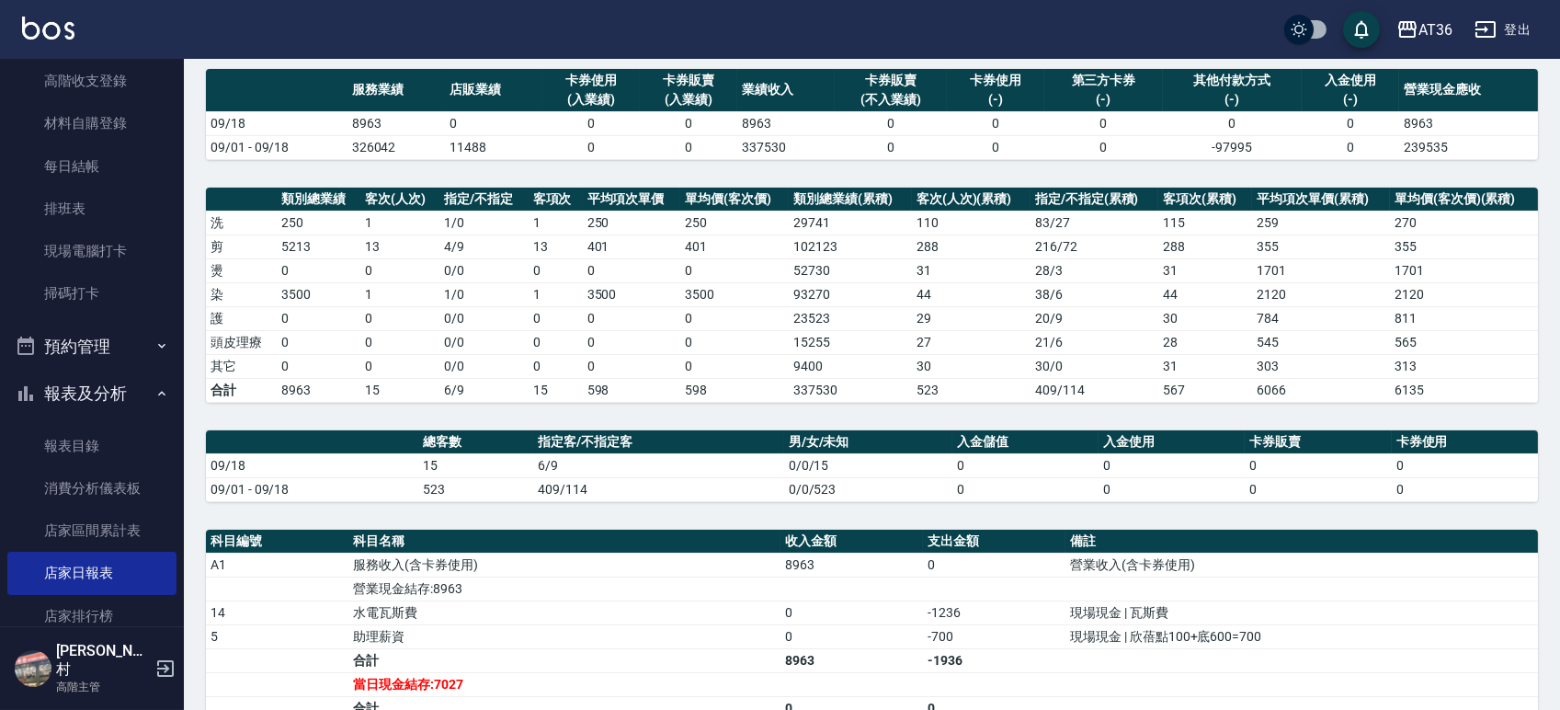
scroll to position [245, 0]
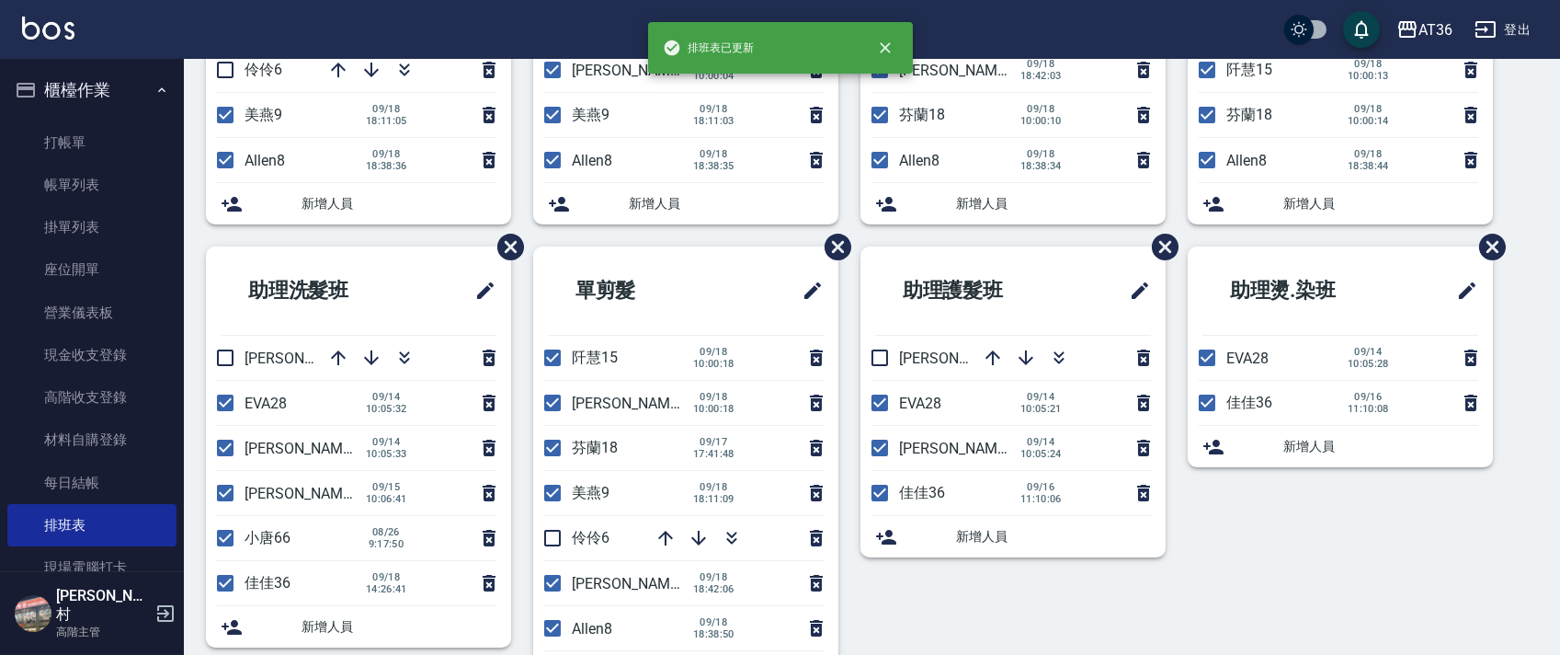
click at [581, 252] on li "單剪髮" at bounding box center [685, 290] width 305 height 88
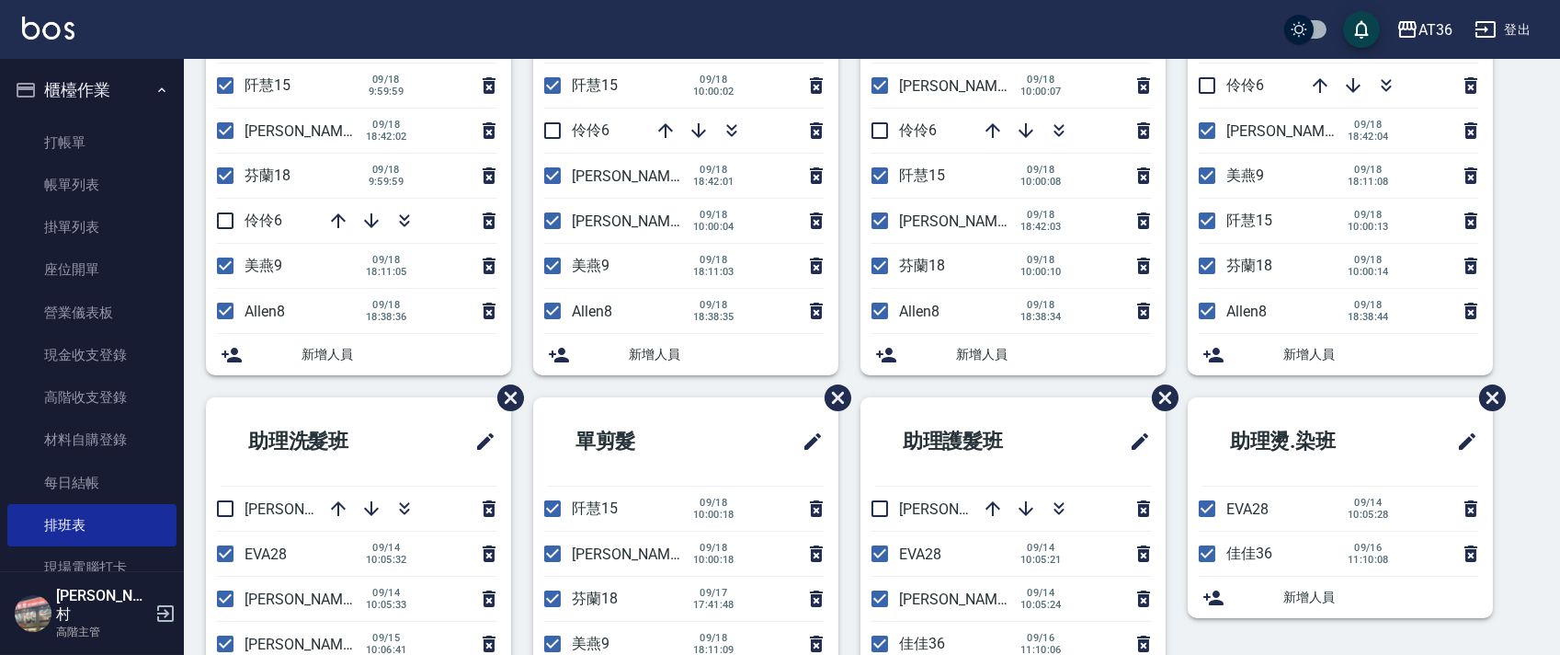
scroll to position [435, 0]
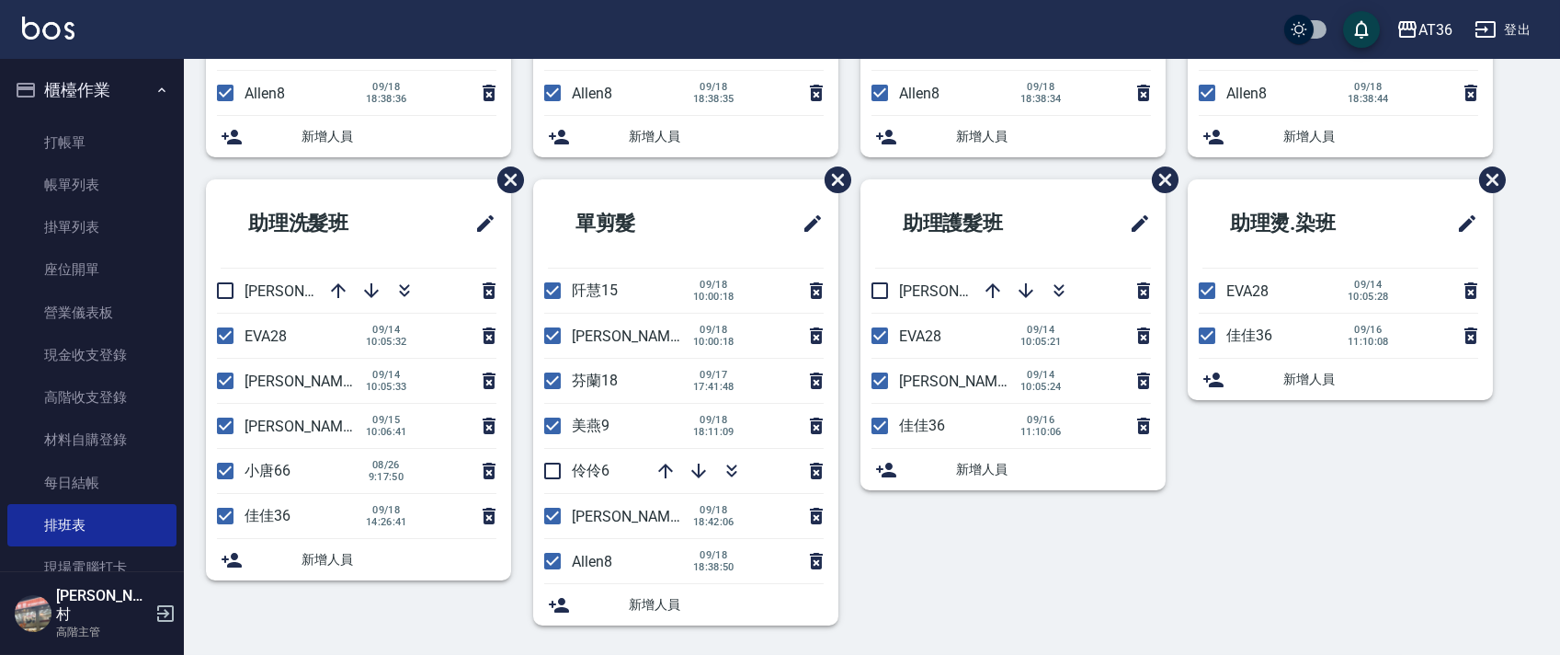
click at [1032, 538] on div "助理護髮班 欣蓓56 EVA28 09/14 10:05:21 鎔鎔58 09/14 10:05:24 佳佳36 09/16 11:10:06 新增人員" at bounding box center [1001, 413] width 327 height 468
click at [402, 618] on div "助理洗髮班 欣蓓56 EVA28 09/14 10:05:32 鎔鎔58 09/14 10:05:33 ㄚ莉55 09/15 10:06:41 小唐66 08…" at bounding box center [347, 413] width 327 height 468
